Goal: Find specific page/section: Find specific page/section

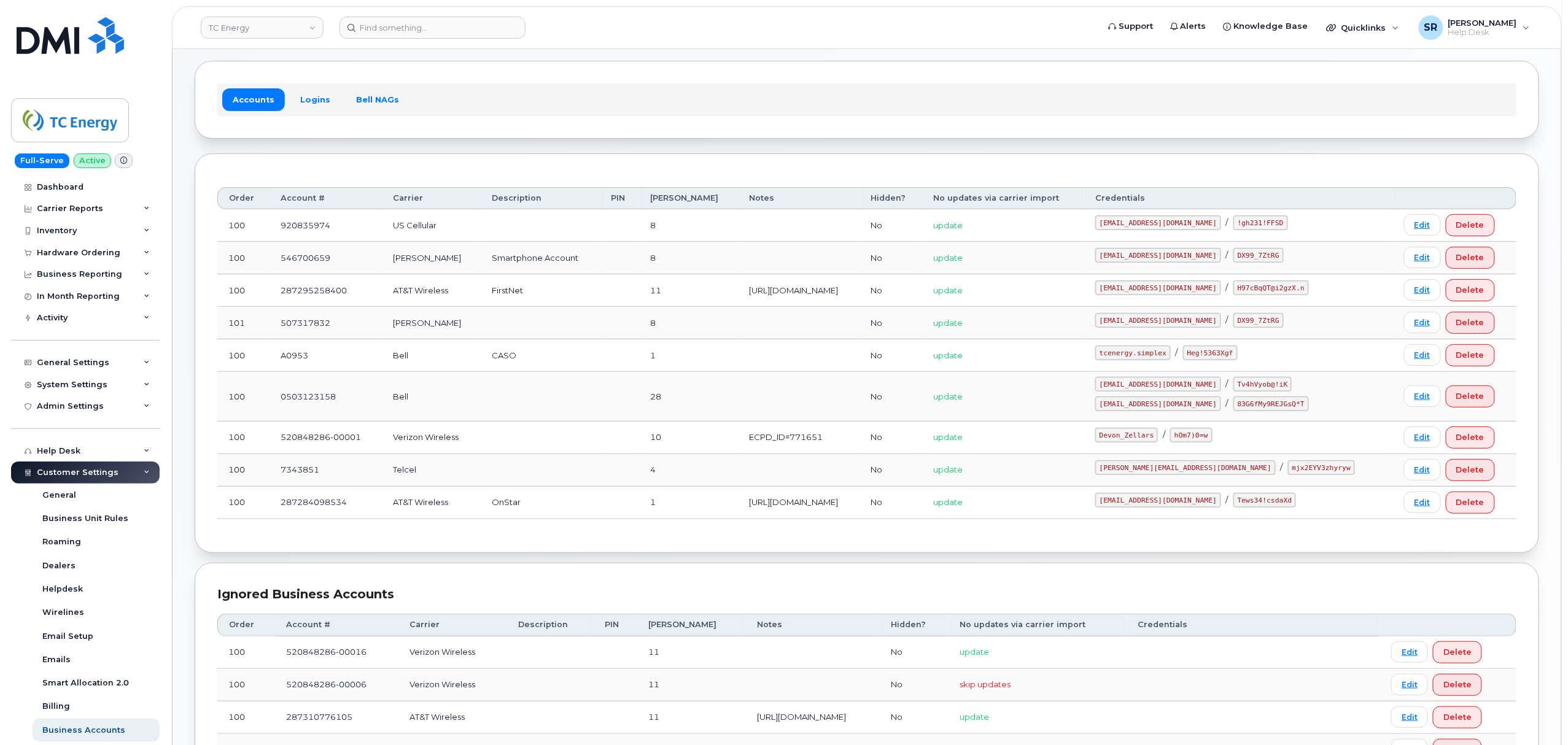
scroll to position [82, 0]
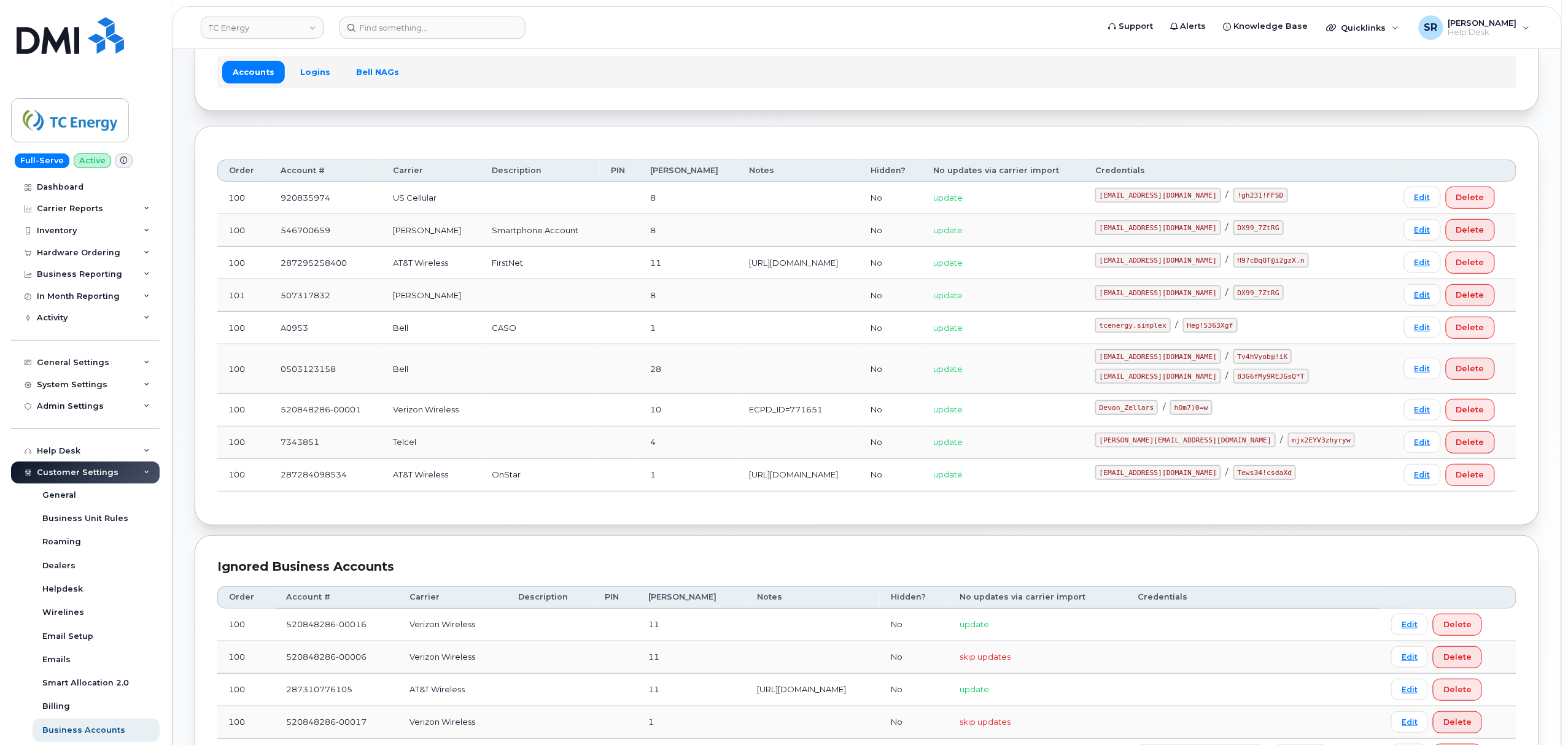
click at [1158, 409] on code "Devon_Zellars" at bounding box center [1127, 407] width 63 height 15
click at [1212, 411] on code "hOm7)0=w" at bounding box center [1192, 407] width 41 height 15
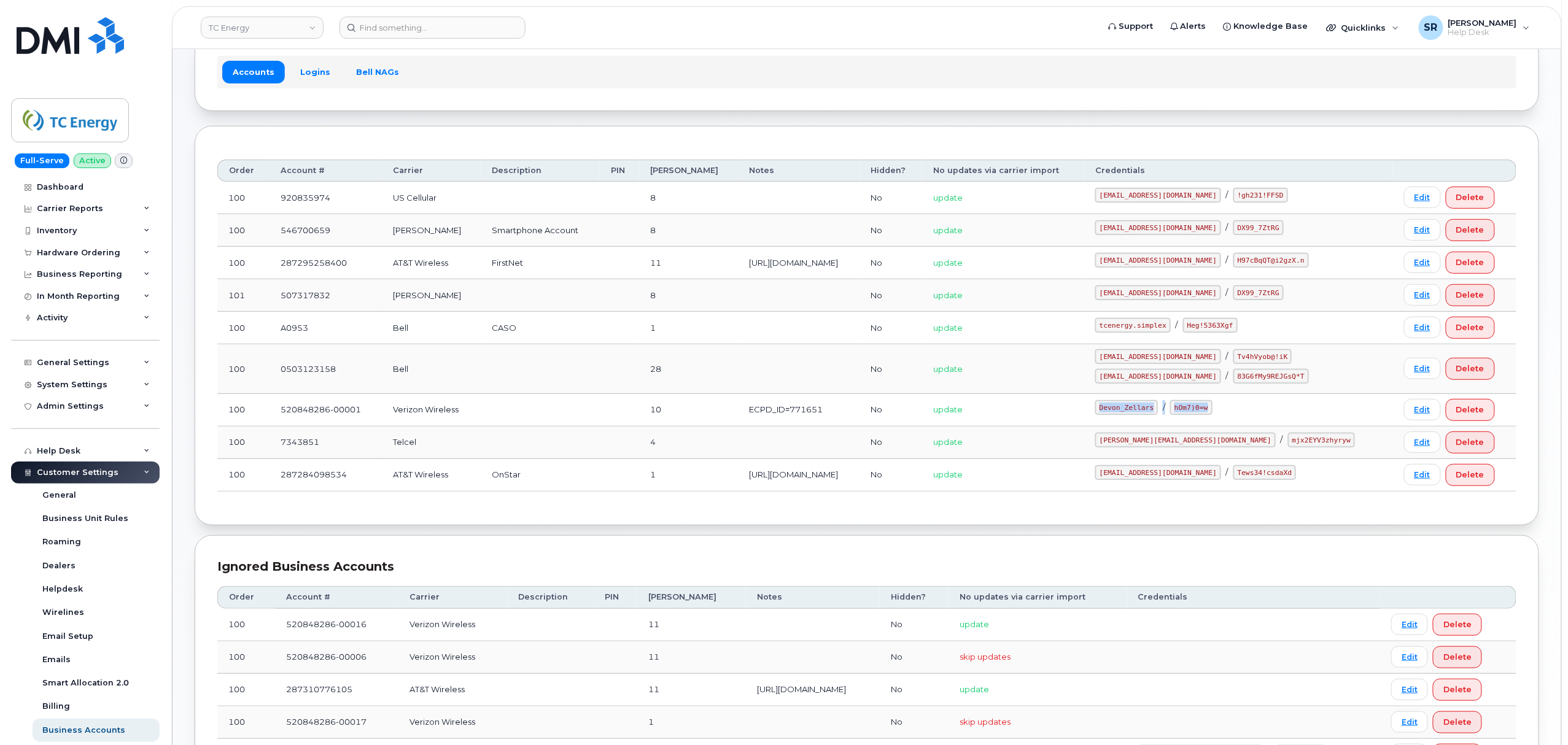
click at [1212, 411] on code "hOm7)0=w" at bounding box center [1192, 407] width 41 height 15
click at [1212, 409] on code "hOm7)0=w" at bounding box center [1192, 407] width 41 height 15
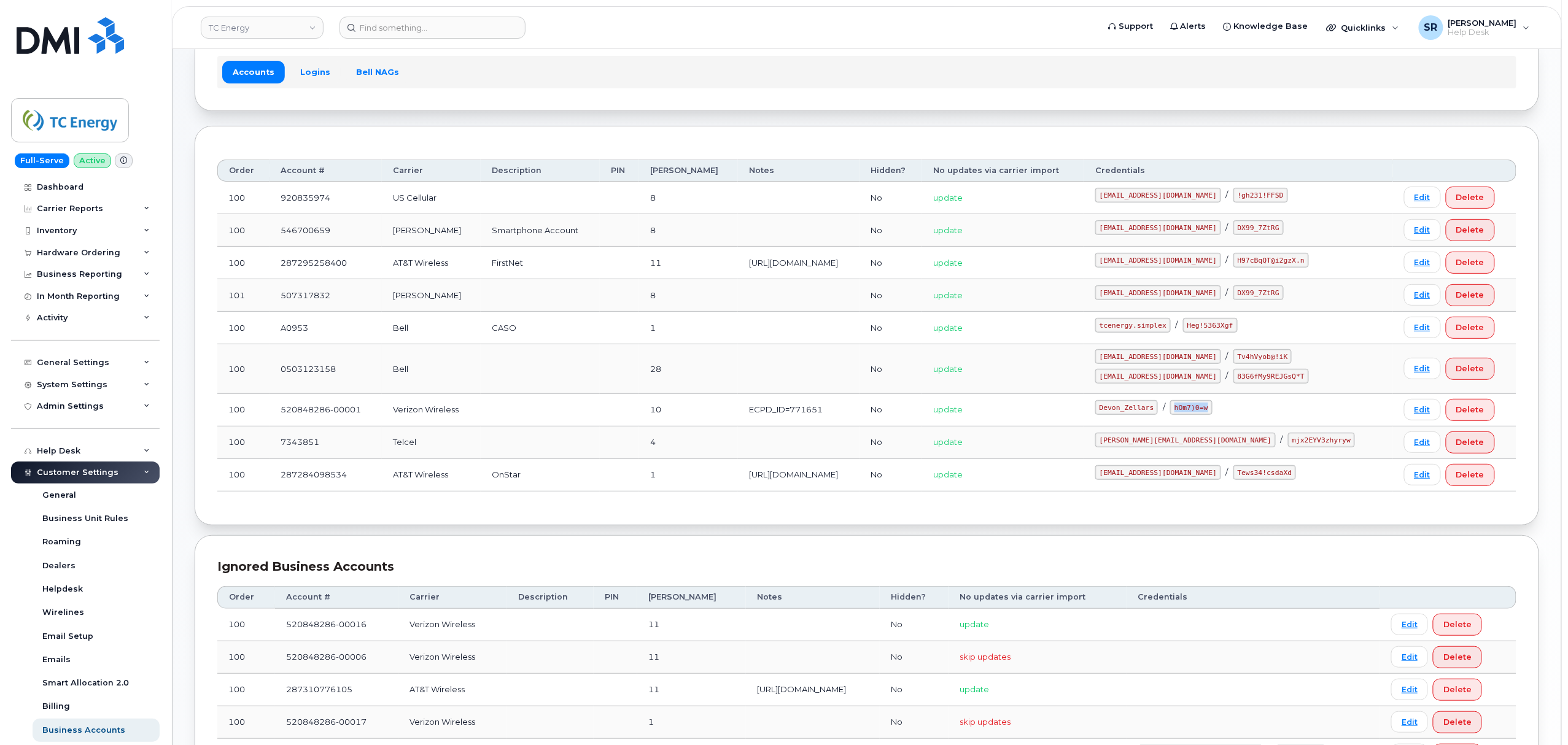
drag, startPoint x: 1285, startPoint y: 409, endPoint x: 1251, endPoint y: 416, distance: 34.7
click at [1212, 415] on code "hOm7)0=w" at bounding box center [1192, 407] width 41 height 15
copy code "hOm7)0=w"
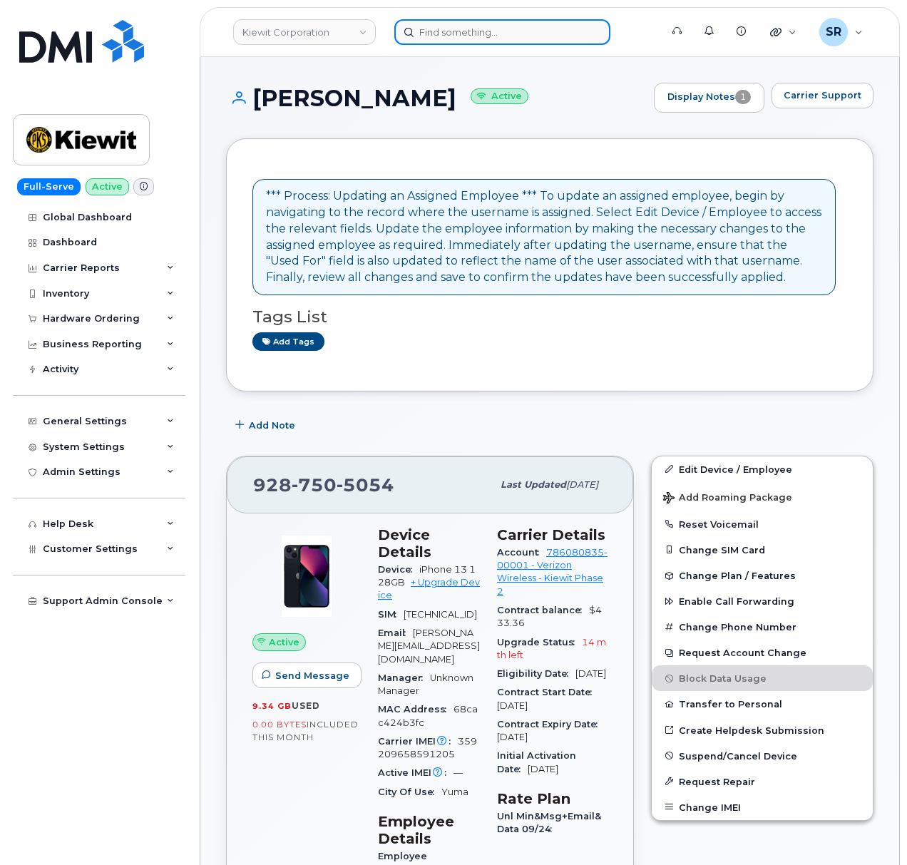
click at [532, 29] on input at bounding box center [502, 32] width 216 height 26
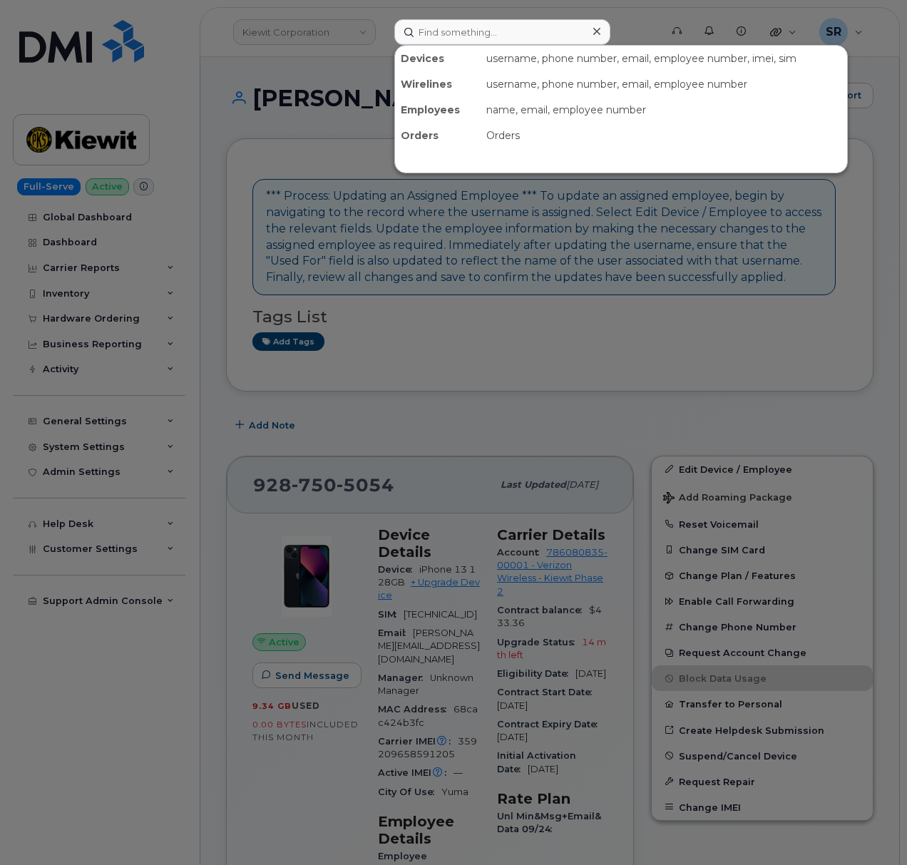
click at [536, 385] on div at bounding box center [453, 432] width 907 height 865
click at [488, 27] on input at bounding box center [502, 32] width 216 height 26
click at [282, 134] on div at bounding box center [453, 432] width 907 height 865
click at [432, 27] on input at bounding box center [502, 32] width 216 height 26
paste input "Michael Sealer"
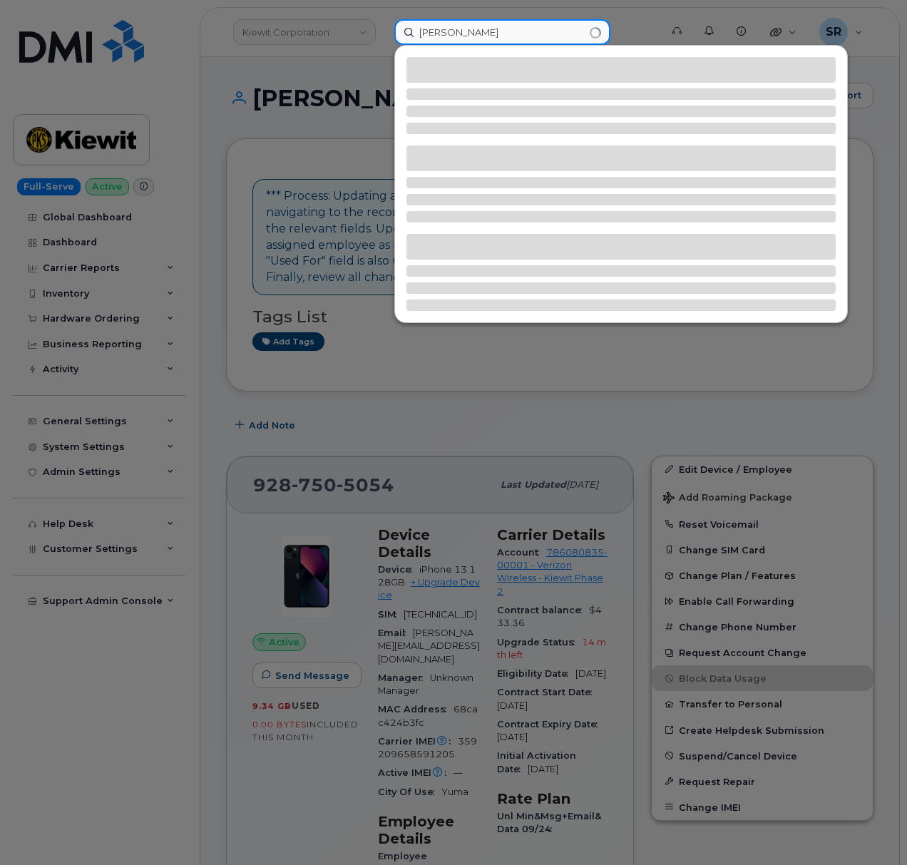
type input "Michael Sealer"
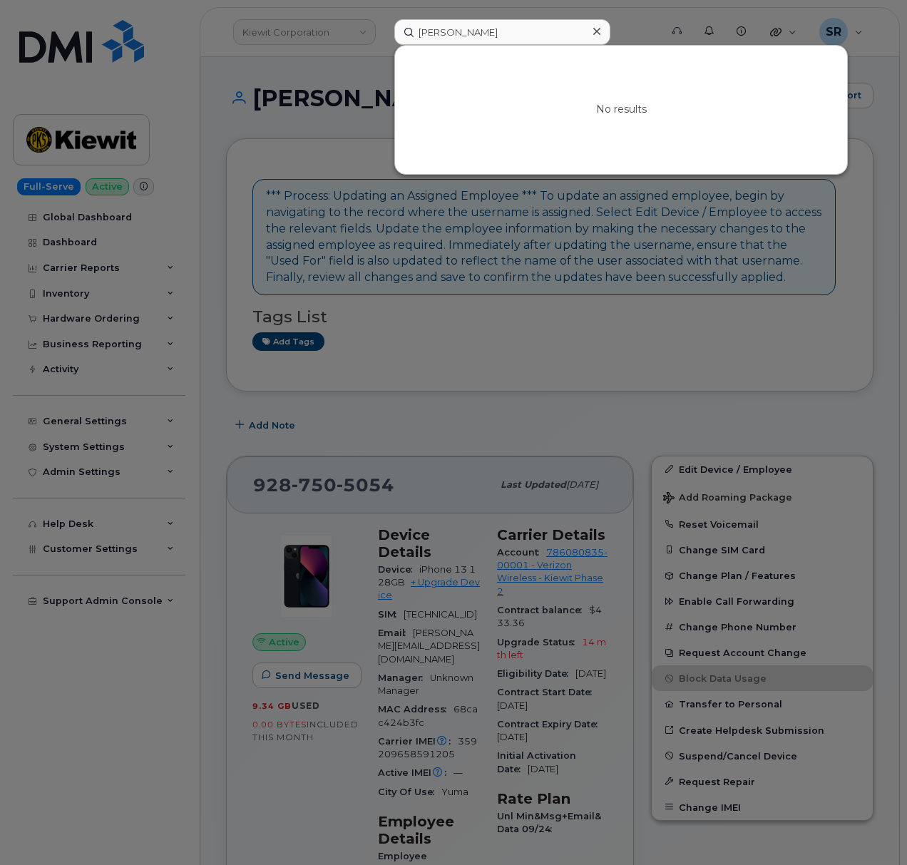
click at [329, 170] on div at bounding box center [453, 432] width 907 height 865
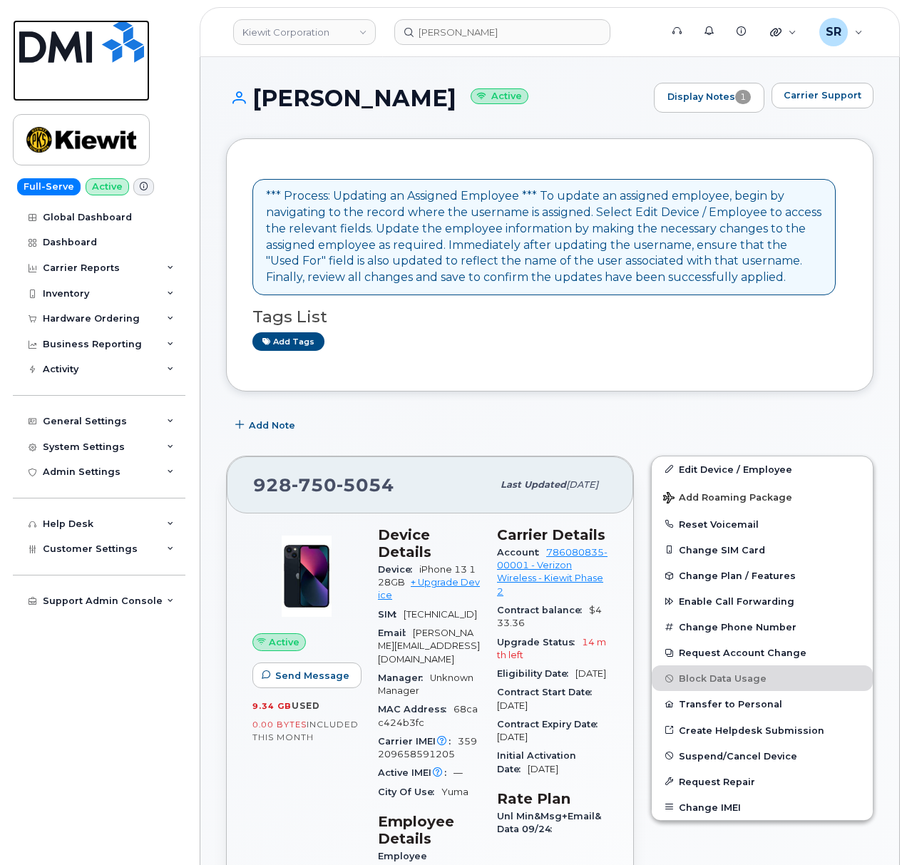
click at [66, 27] on img at bounding box center [81, 41] width 125 height 43
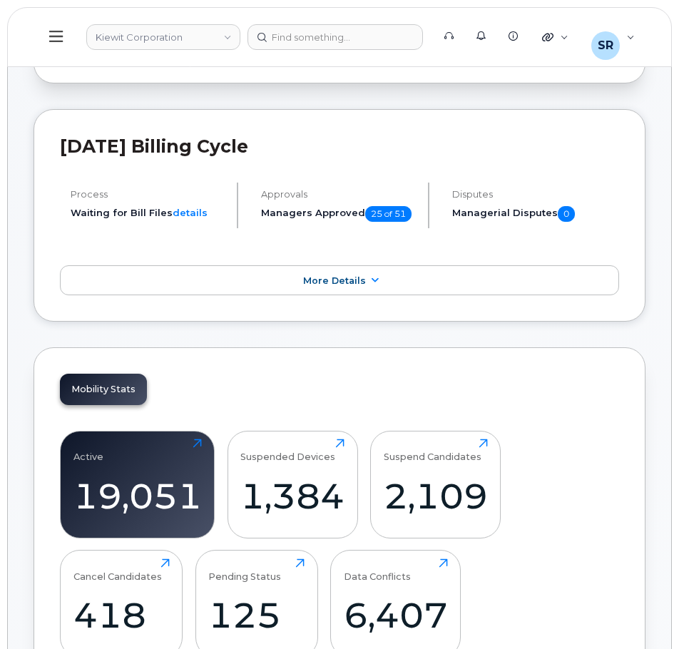
scroll to position [71, 0]
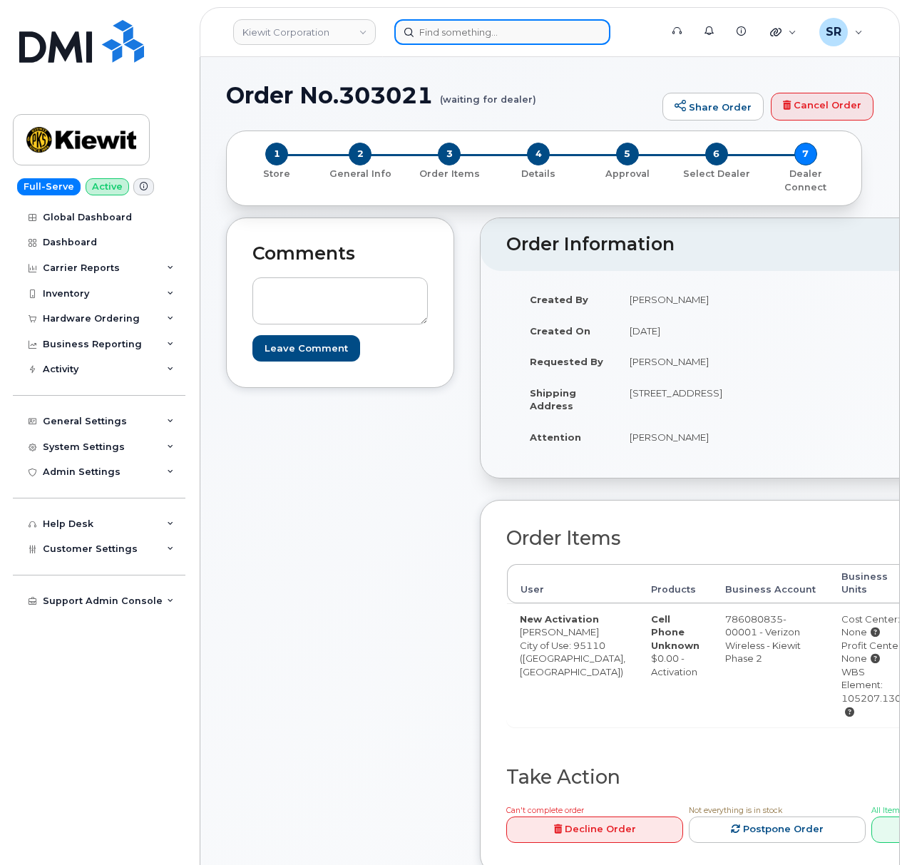
click at [511, 38] on input at bounding box center [502, 32] width 216 height 26
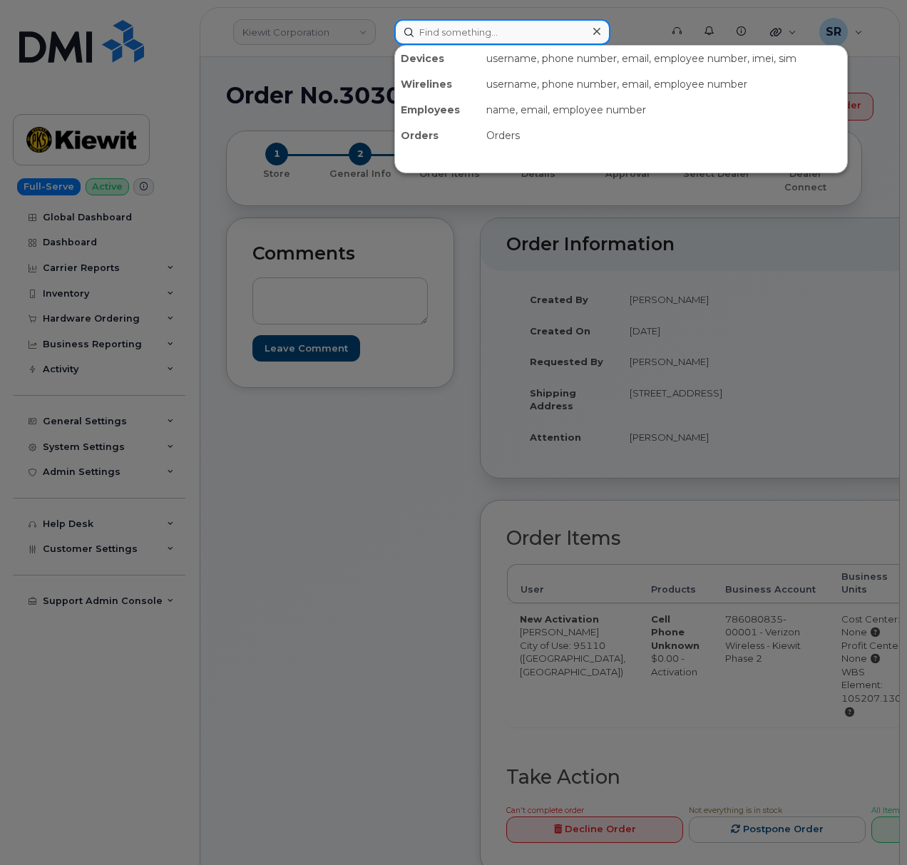
paste input "[PERSON_NAME]"
type input "[PERSON_NAME]"
